Goal: Communication & Community: Share content

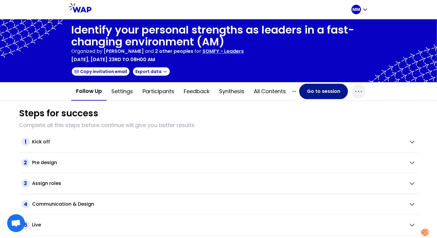
click at [328, 94] on button "Go to session" at bounding box center [324, 91] width 49 height 15
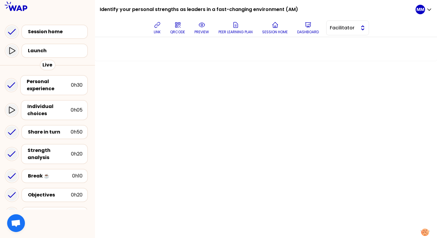
click at [351, 30] on span "Facilitator" at bounding box center [343, 27] width 27 height 7
click at [49, 108] on div "Individual choices" at bounding box center [48, 110] width 43 height 14
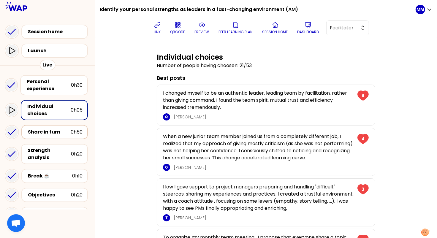
click at [49, 132] on div "Share in turn" at bounding box center [49, 132] width 43 height 7
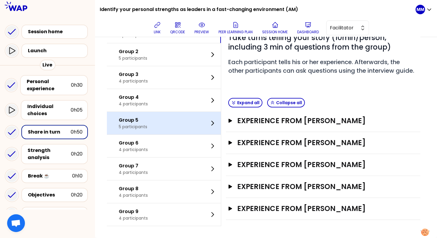
scroll to position [61, 0]
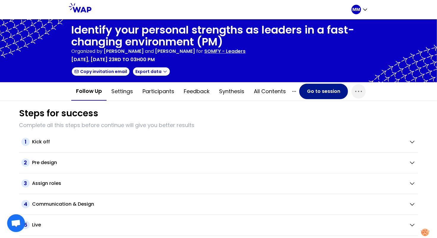
click at [318, 90] on button "Go to session" at bounding box center [324, 91] width 49 height 15
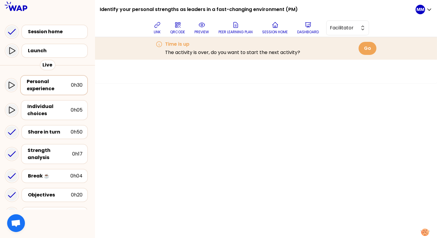
click at [51, 89] on div "Personal experience" at bounding box center [49, 85] width 44 height 14
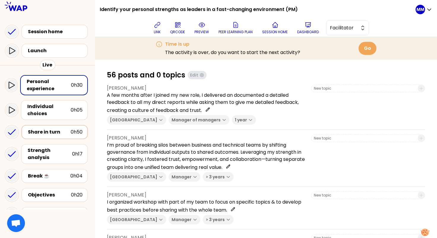
click at [51, 133] on div "Share in turn" at bounding box center [49, 132] width 43 height 7
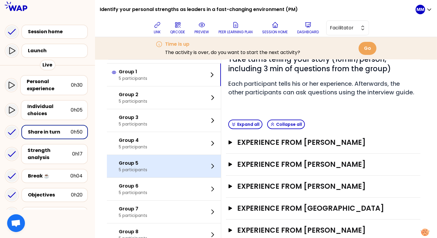
scroll to position [84, 0]
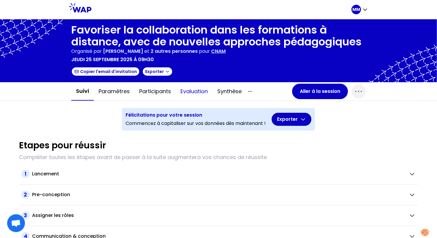
click at [194, 92] on button "Evaluation" at bounding box center [194, 92] width 37 height 18
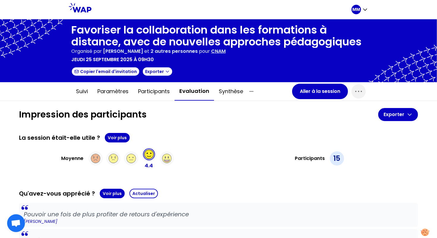
click at [226, 53] on p "CNAM" at bounding box center [218, 51] width 15 height 7
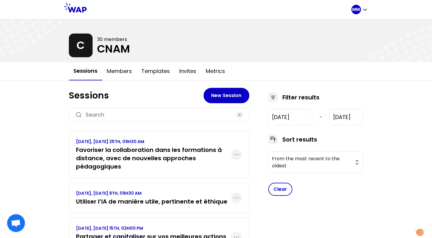
click at [170, 144] on link "[DATE], [DATE] 25TH, 09H30 AM Favoriser la collaboration dans les formations à …" at bounding box center [153, 155] width 155 height 32
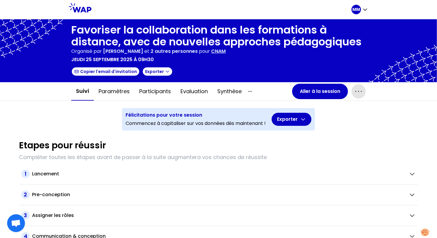
click at [355, 95] on icon "button" at bounding box center [359, 92] width 10 height 10
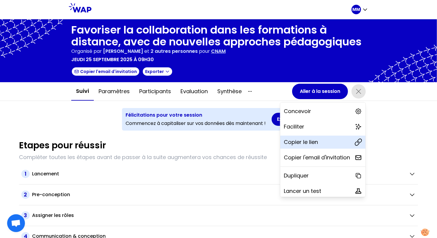
click at [311, 144] on div "Copier le lien" at bounding box center [323, 142] width 85 height 13
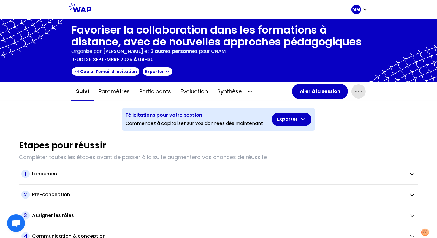
click at [226, 50] on p "CNAM" at bounding box center [218, 51] width 15 height 7
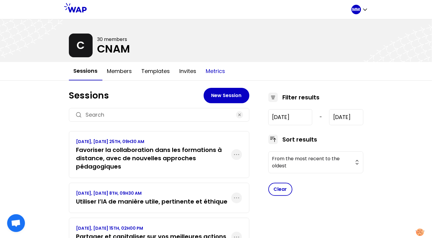
click at [221, 73] on button "Metrics" at bounding box center [215, 71] width 29 height 18
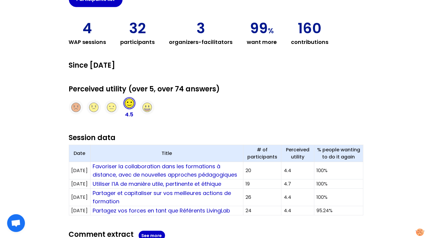
scroll to position [102, 0]
